Goal: Check status: Check status

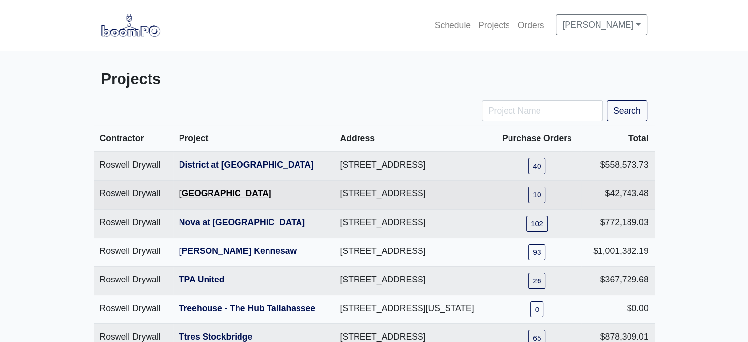
click at [226, 198] on link "[GEOGRAPHIC_DATA]" at bounding box center [225, 193] width 92 height 10
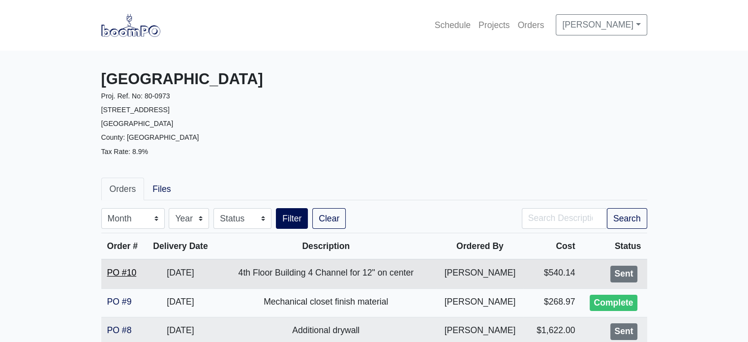
click at [122, 273] on link "PO #10" at bounding box center [122, 273] width 30 height 10
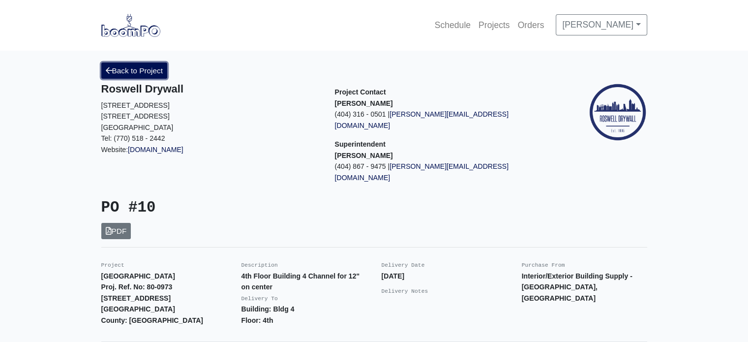
click at [144, 70] on link "Back to Project" at bounding box center [134, 70] width 66 height 16
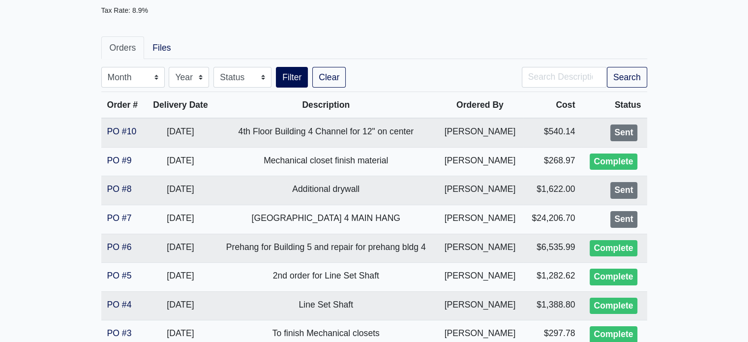
scroll to position [157, 0]
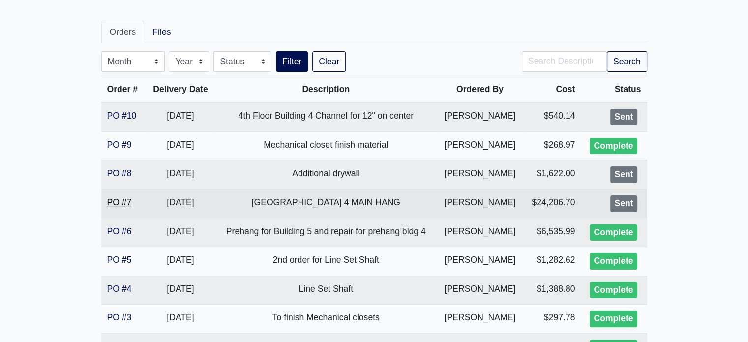
click at [128, 202] on link "PO #7" at bounding box center [119, 202] width 25 height 10
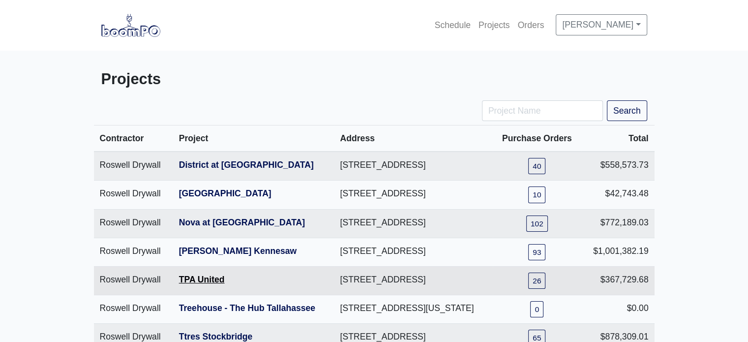
click at [205, 284] on link "TPA United" at bounding box center [202, 279] width 46 height 10
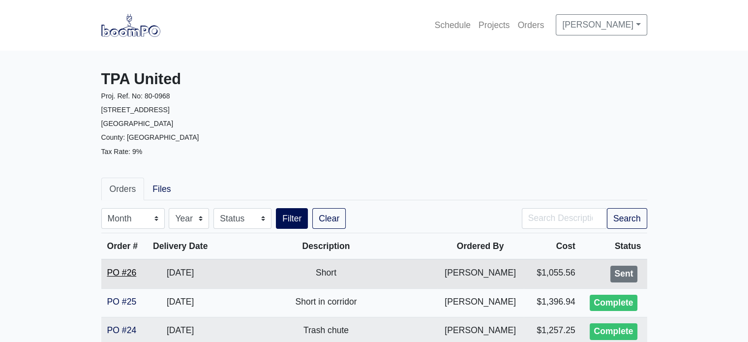
click at [124, 269] on link "PO #26" at bounding box center [122, 273] width 30 height 10
